Goal: Task Accomplishment & Management: Manage account settings

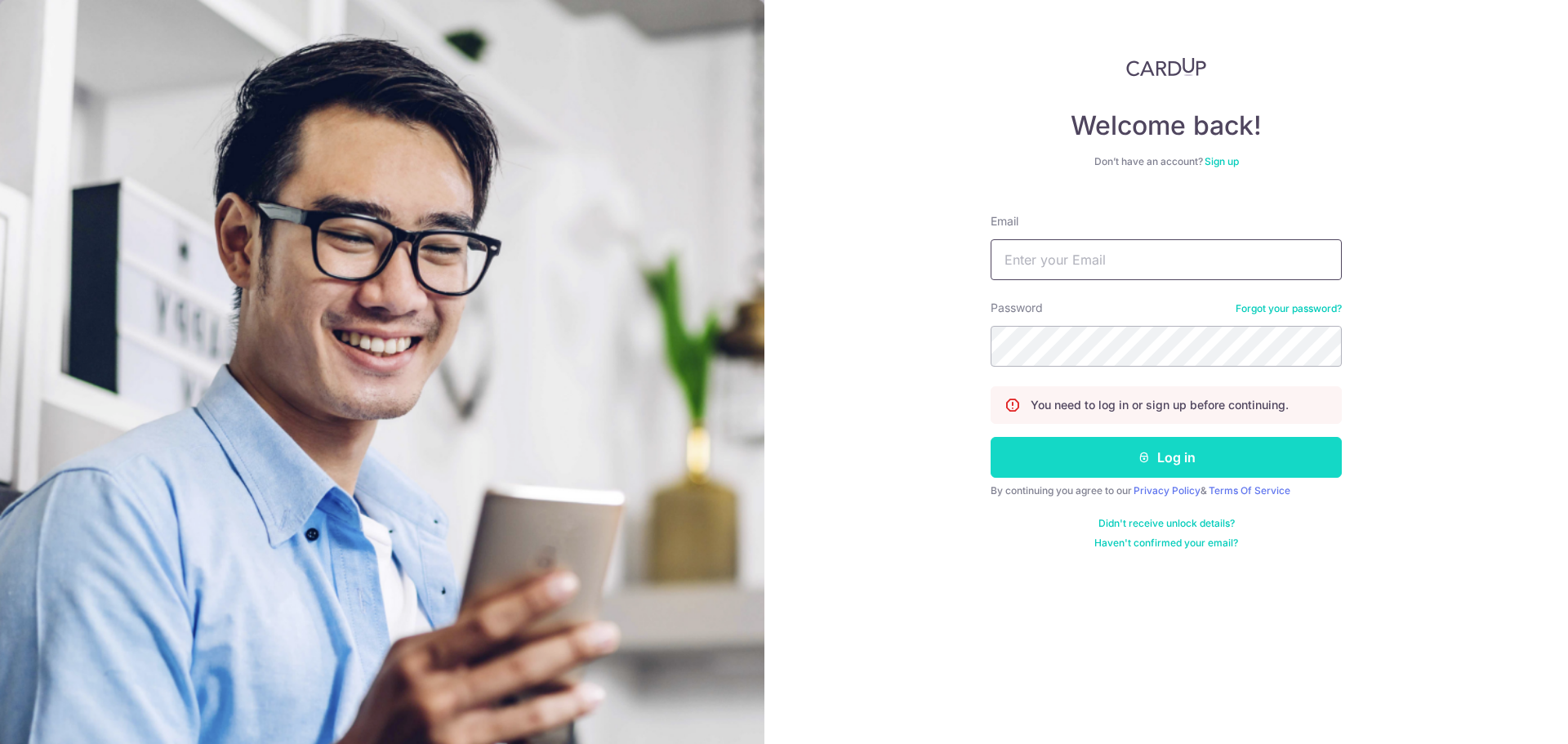
type input "[PERSON_NAME][EMAIL_ADDRESS][PERSON_NAME][DOMAIN_NAME]"
click at [1063, 471] on button "Log in" at bounding box center [1166, 457] width 351 height 41
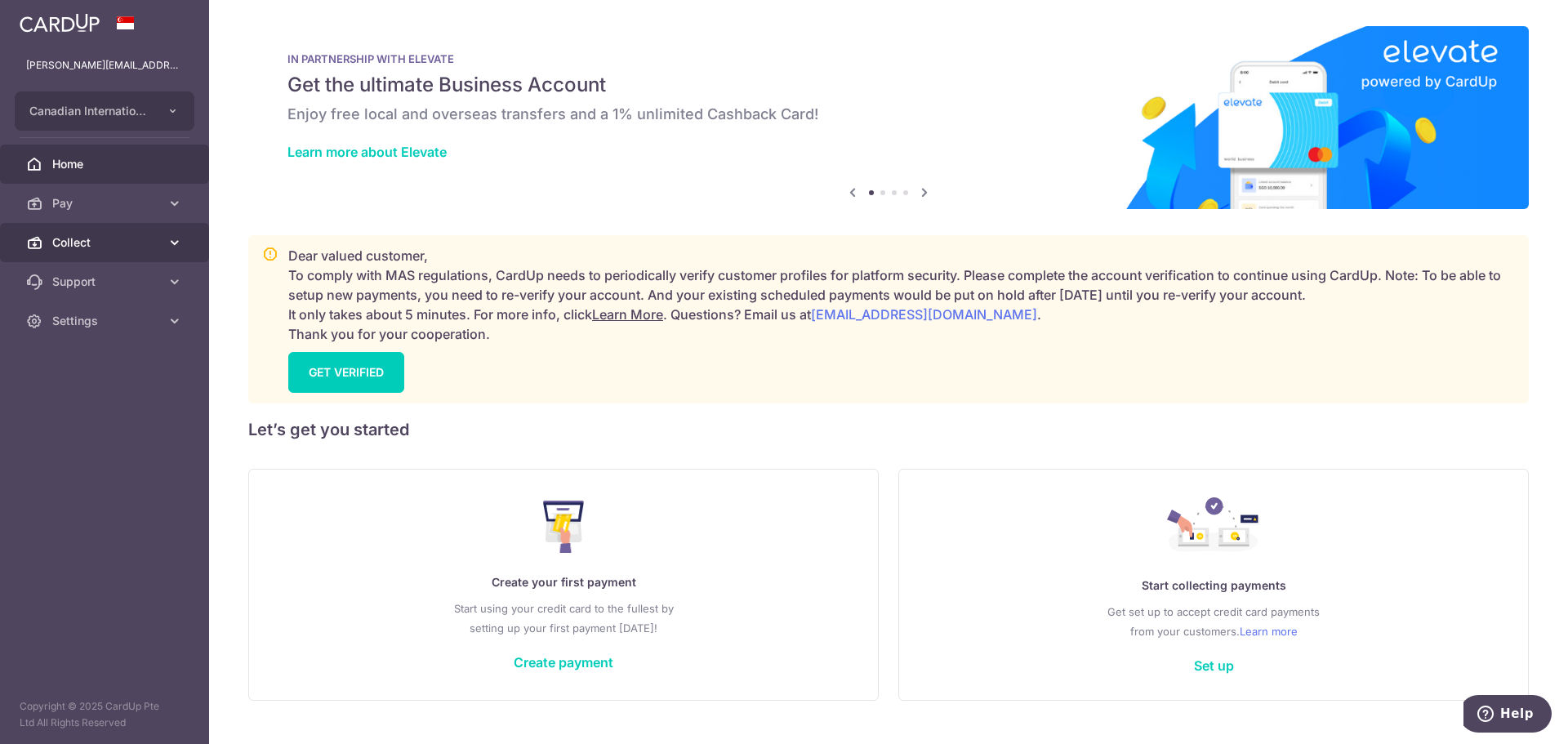
click at [99, 239] on span "Collect" at bounding box center [106, 242] width 108 height 17
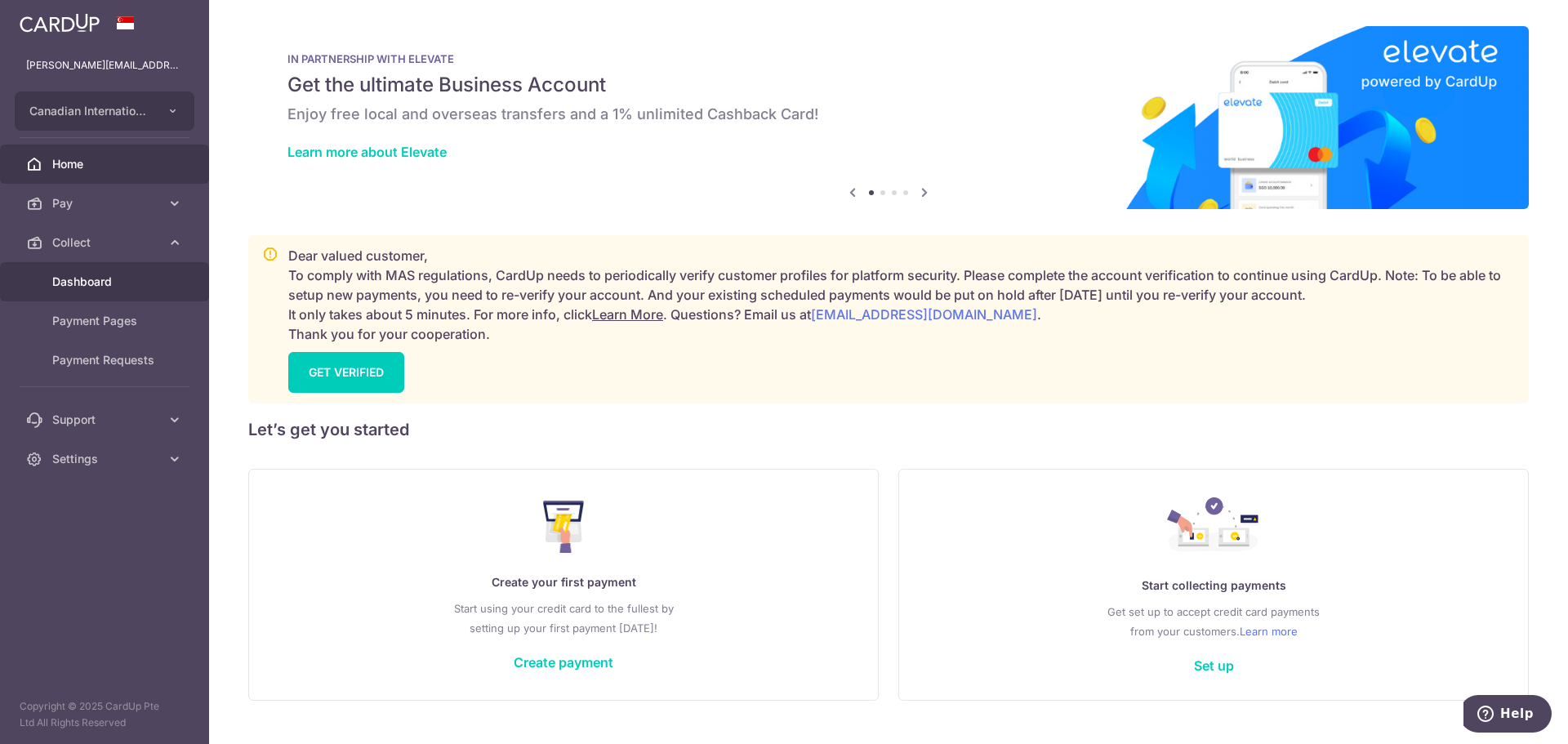
click at [152, 278] on span "Dashboard" at bounding box center [106, 281] width 108 height 17
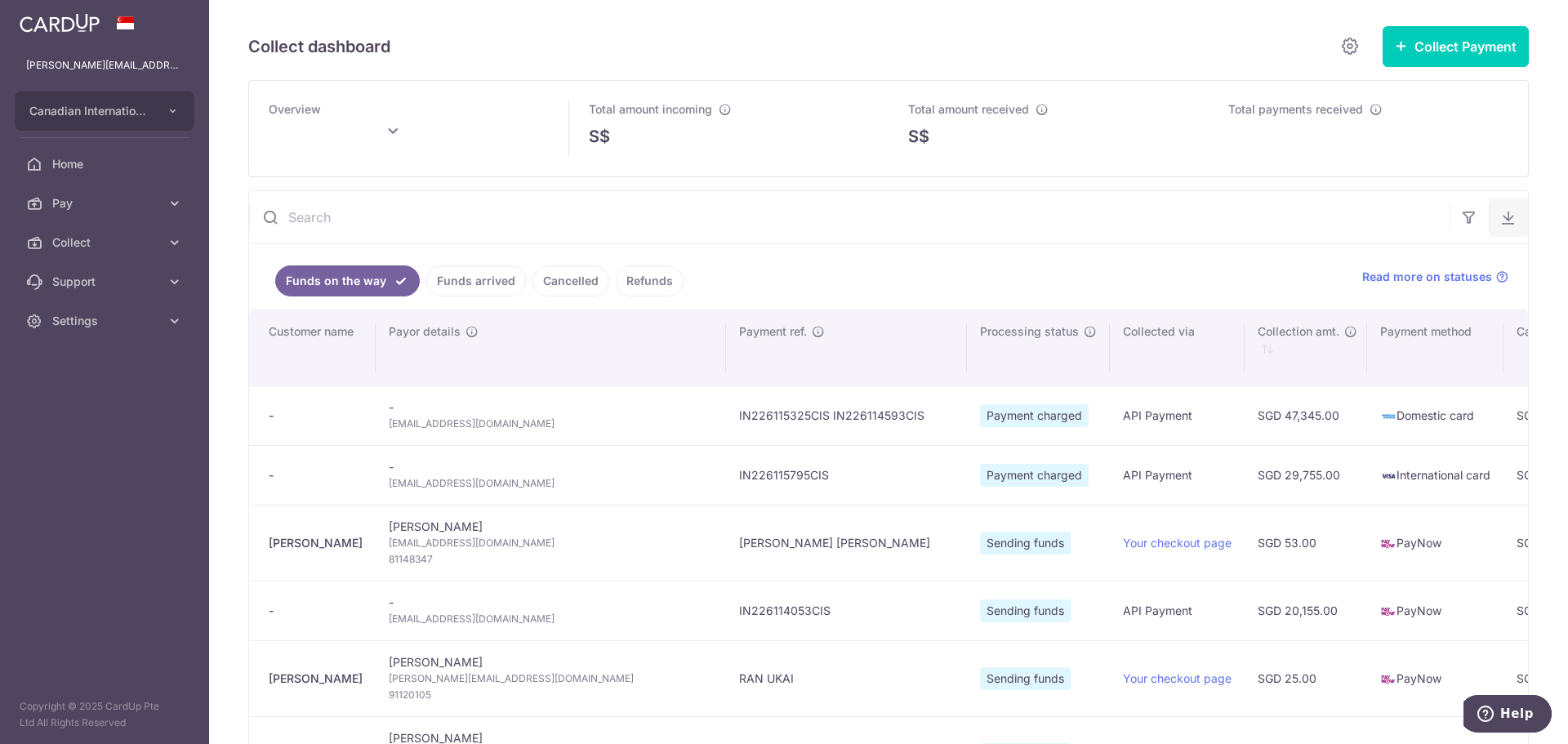
click at [1497, 228] on button "button" at bounding box center [1508, 217] width 39 height 39
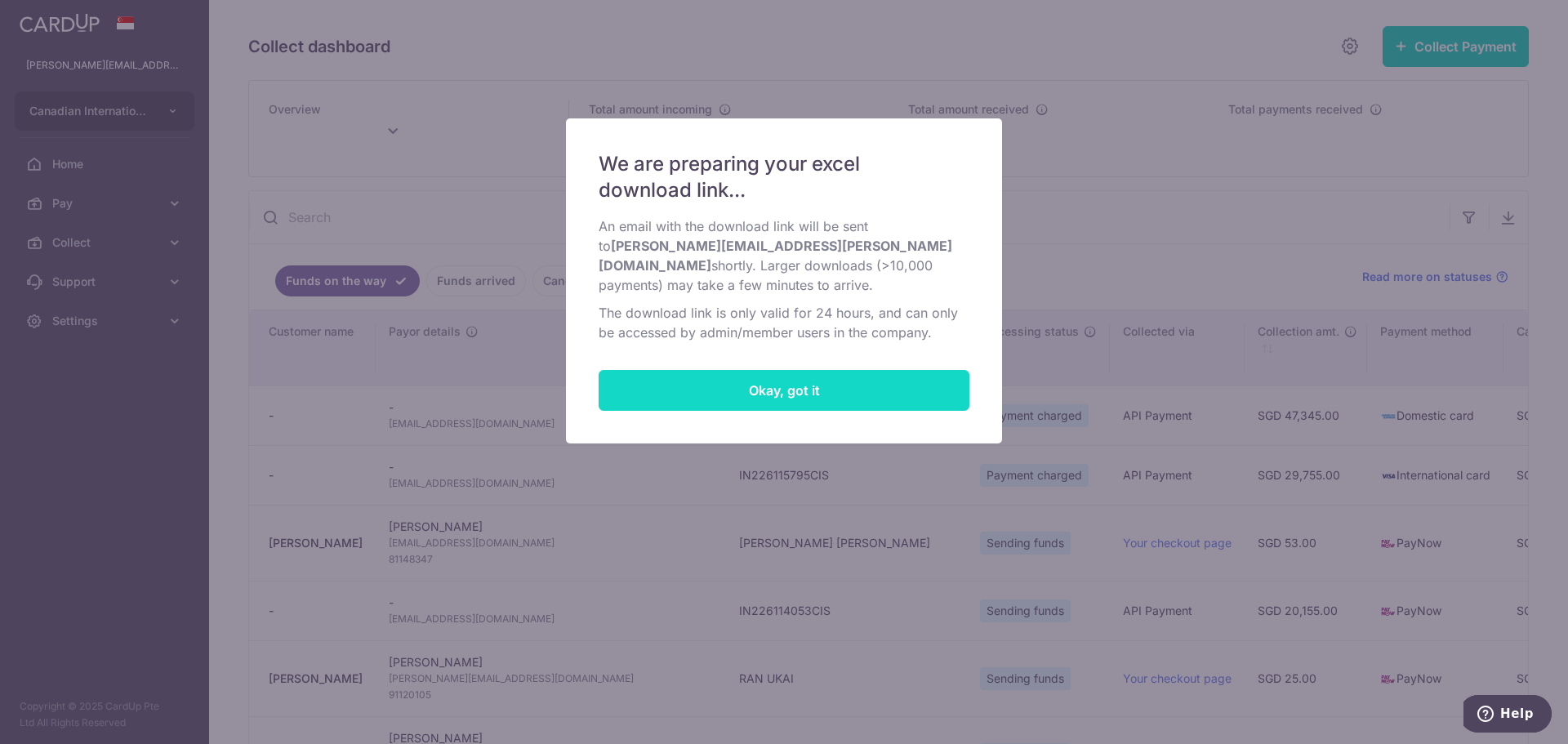
click at [914, 374] on button "Okay, got it" at bounding box center [784, 390] width 371 height 41
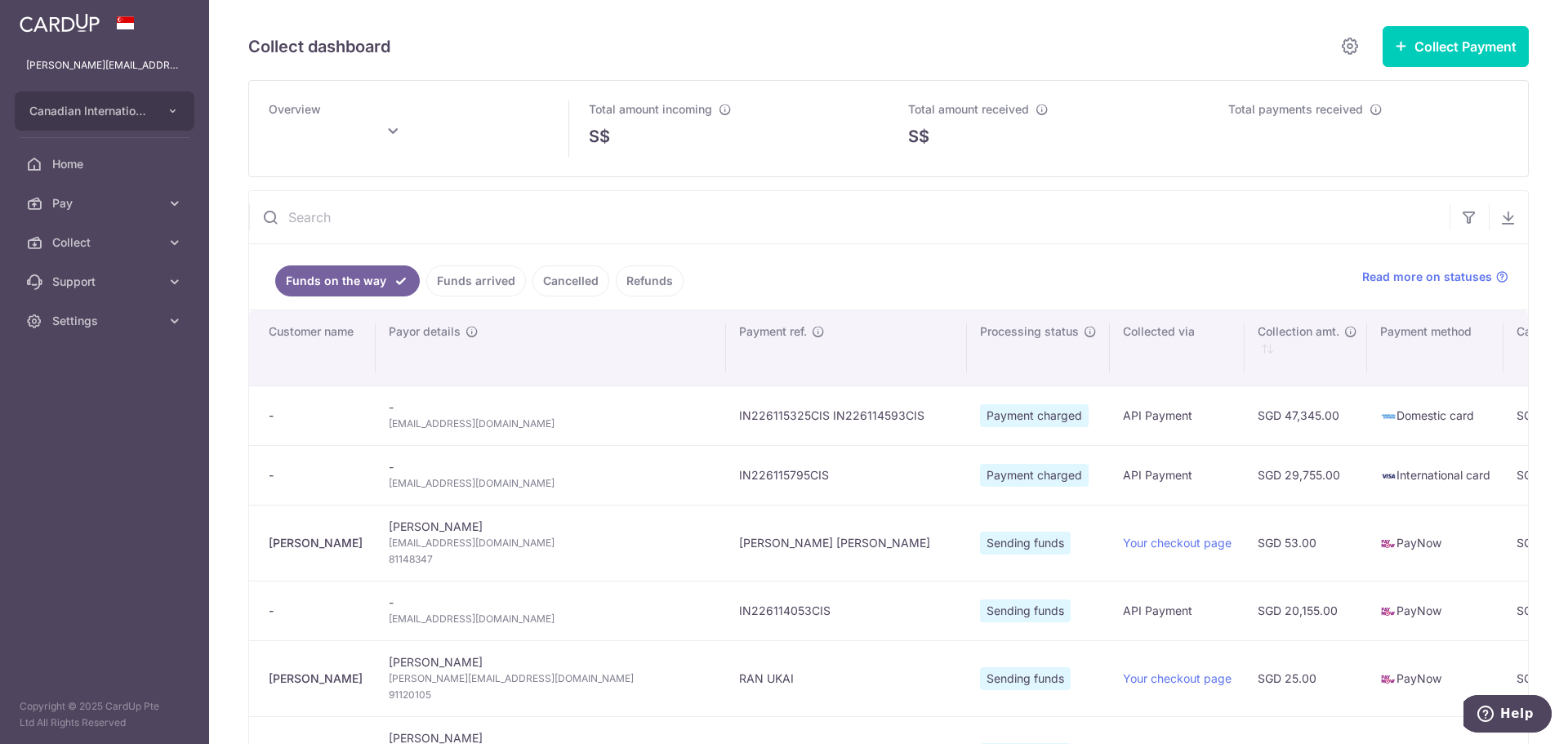
type input "October 2025"
